Goal: Use online tool/utility: Use online tool/utility

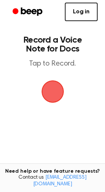
click at [55, 85] on span "button" at bounding box center [52, 91] width 23 height 23
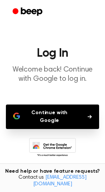
click at [53, 112] on button "Continue with Google" at bounding box center [53, 116] width 94 height 24
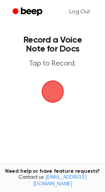
click at [52, 89] on span "button" at bounding box center [52, 91] width 25 height 25
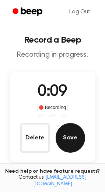
click at [72, 149] on button "Save" at bounding box center [71, 138] width 30 height 30
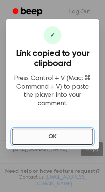
click at [52, 138] on button "OK" at bounding box center [53, 136] width 82 height 16
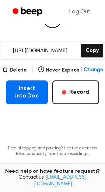
scroll to position [111, 0]
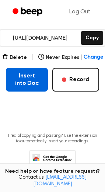
click at [32, 84] on button "Insert into Doc" at bounding box center [27, 80] width 42 height 24
click at [26, 80] on button "Insert into Doc" at bounding box center [27, 80] width 42 height 24
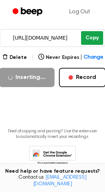
click at [92, 38] on button "Copy" at bounding box center [92, 38] width 22 height 14
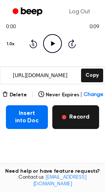
scroll to position [0, 0]
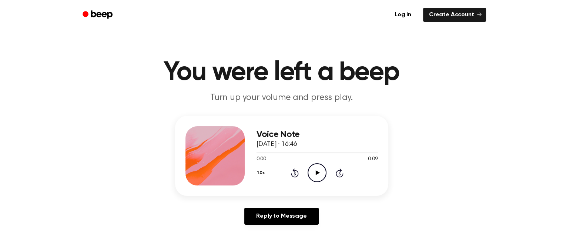
click at [318, 173] on icon at bounding box center [318, 172] width 4 height 5
click at [316, 174] on icon at bounding box center [318, 172] width 4 height 5
